Goal: Transaction & Acquisition: Purchase product/service

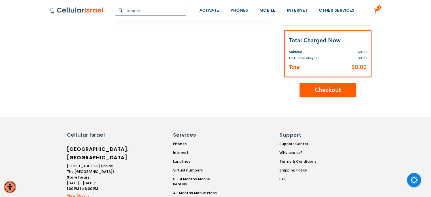
scroll to position [169, 0]
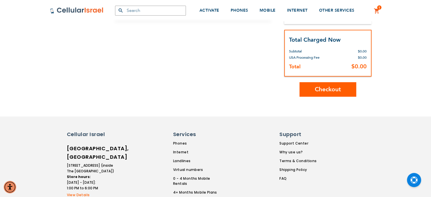
click at [324, 88] on span "Checkout" at bounding box center [328, 89] width 26 height 8
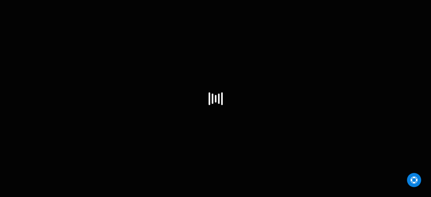
select select "IL"
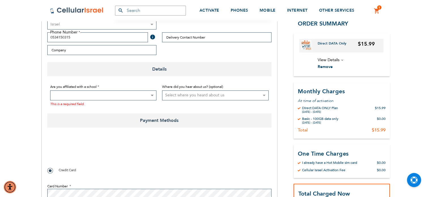
scroll to position [188, 0]
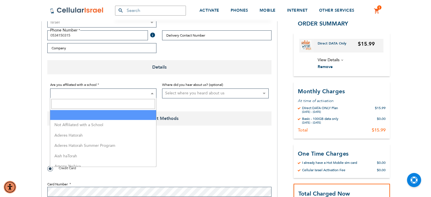
click at [92, 91] on span at bounding box center [103, 93] width 107 height 10
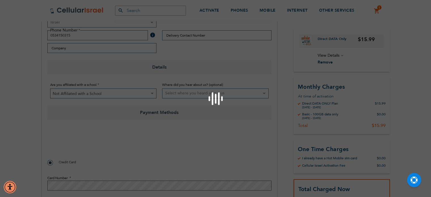
select select "199"
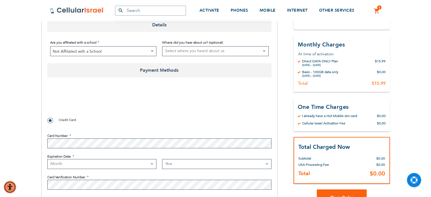
scroll to position [245, 0]
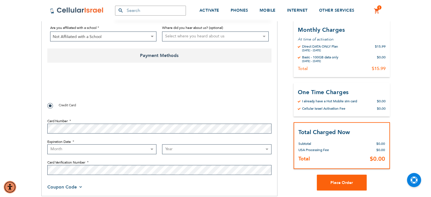
checkbox input "true"
click at [93, 144] on select "Month [DATE] - [DATE] - [DATE] - [DATE] - [DATE] - [DATE] - [DATE] - [DATE] - […" at bounding box center [101, 149] width 109 height 10
click at [166, 117] on fieldset "Card Number Expiration Date Month [DATE] - [DATE] - [DATE] - [DATE] - [DATE] - …" at bounding box center [159, 145] width 224 height 65
select select "5"
select select "2029"
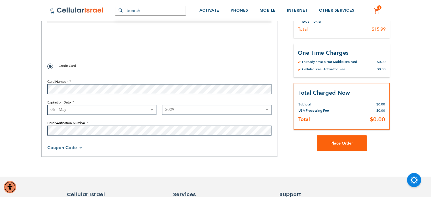
scroll to position [286, 0]
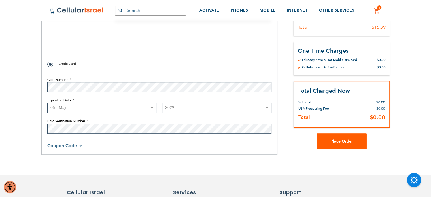
click at [345, 139] on span "Place Order" at bounding box center [342, 141] width 22 height 5
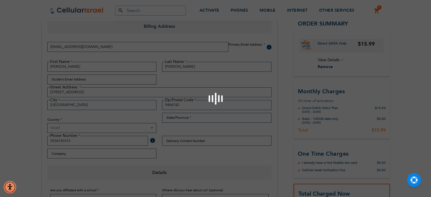
scroll to position [259, 0]
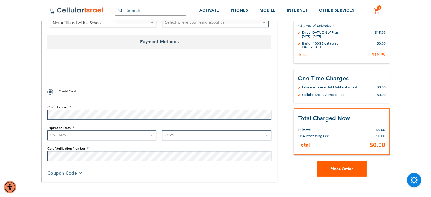
click at [319, 168] on button "Place Order" at bounding box center [342, 169] width 50 height 16
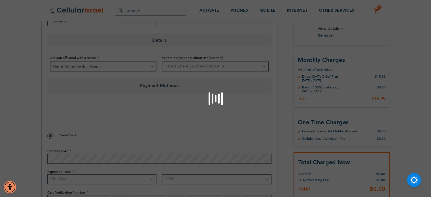
click at [55, 69] on div "Please wait..." at bounding box center [215, 98] width 431 height 197
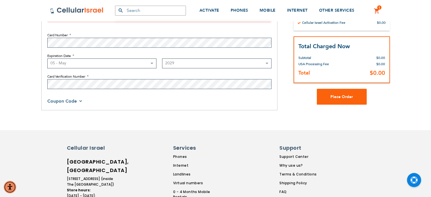
scroll to position [349, 0]
click at [325, 99] on button "Place Order" at bounding box center [342, 96] width 50 height 16
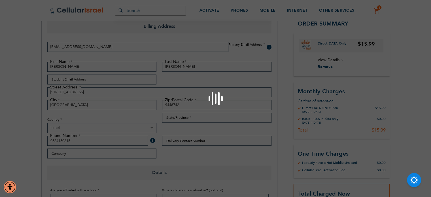
scroll to position [259, 0]
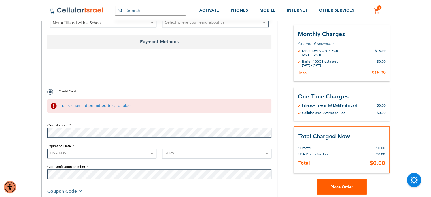
click at [324, 184] on button "Place Order" at bounding box center [342, 187] width 50 height 16
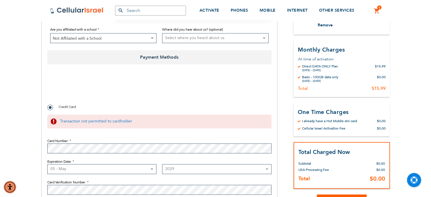
scroll to position [243, 0]
click at [287, 31] on div "Billing Address Primary Email Address Tooltip We'll send your order confirmatio…" at bounding box center [215, 34] width 349 height 363
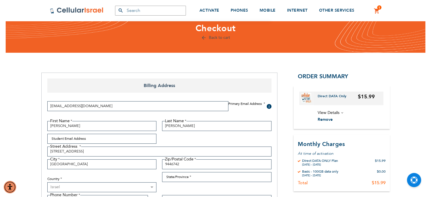
scroll to position [0, 0]
